Goal: Find specific page/section: Find specific page/section

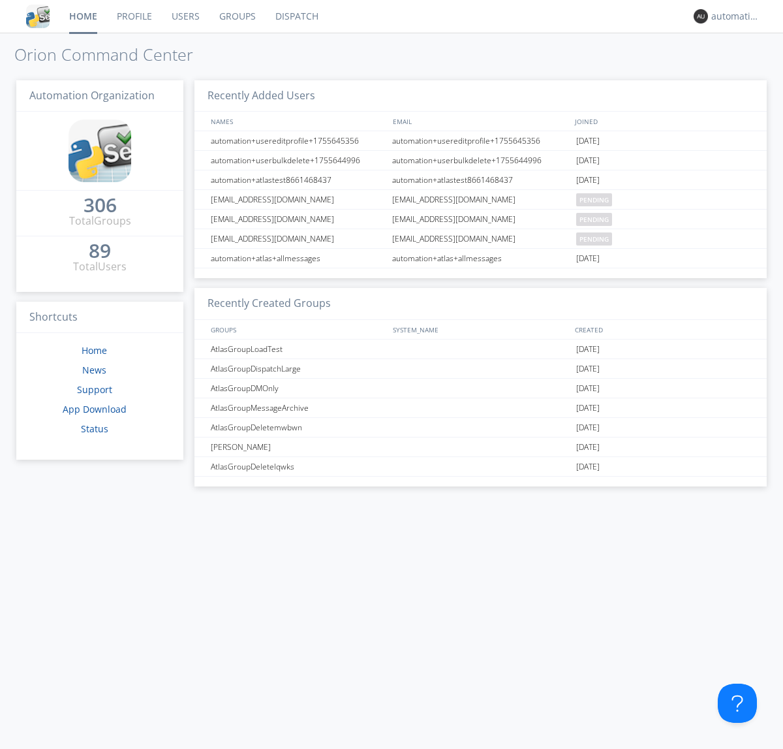
click at [296, 16] on link "Dispatch" at bounding box center [297, 16] width 63 height 33
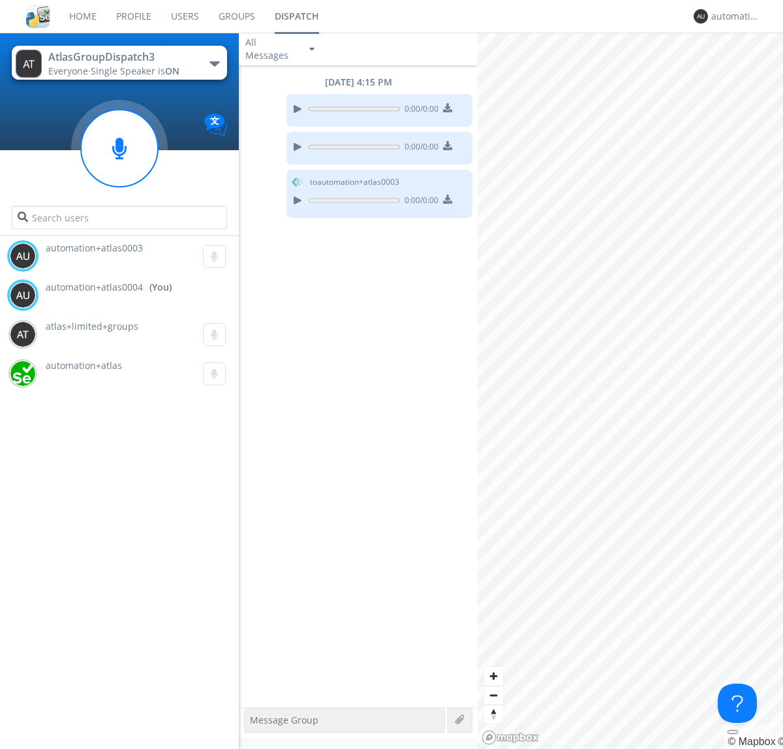
click at [214, 63] on div "button" at bounding box center [214, 63] width 10 height 5
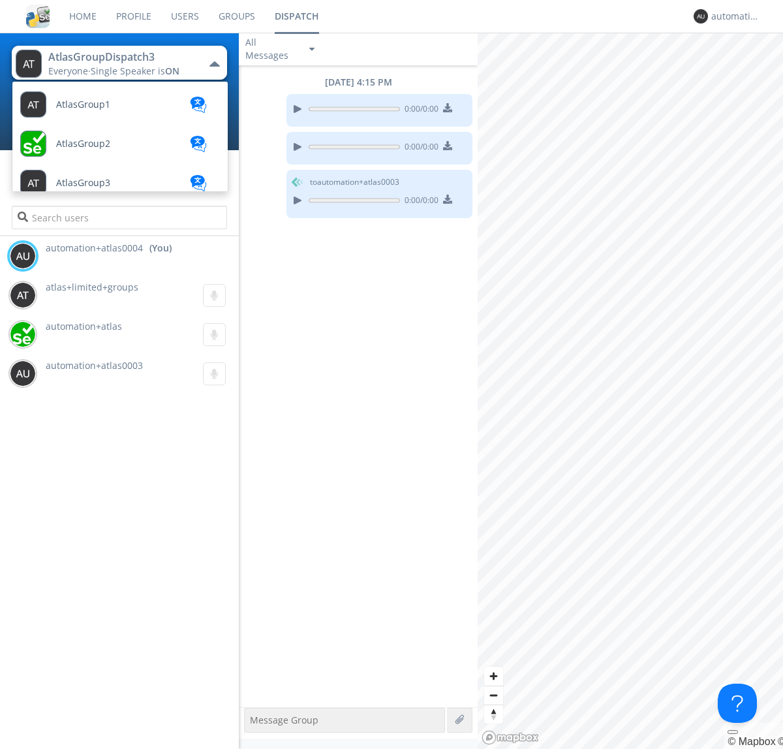
click at [99, 110] on span "AtlasGroupDispatch" at bounding box center [83, 105] width 54 height 10
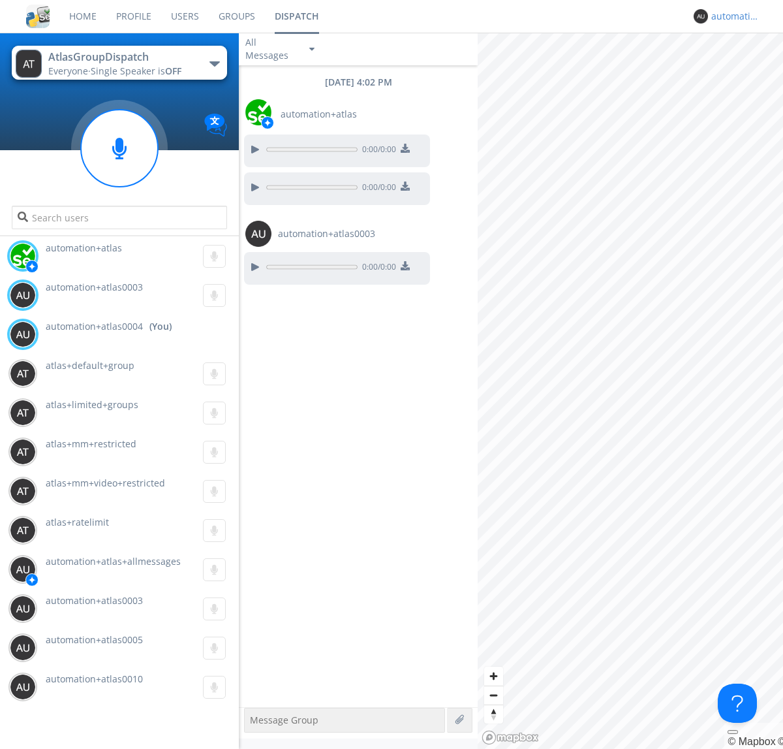
click at [732, 16] on div "automation+atlas0004" at bounding box center [735, 16] width 49 height 13
